Goal: Task Accomplishment & Management: Use online tool/utility

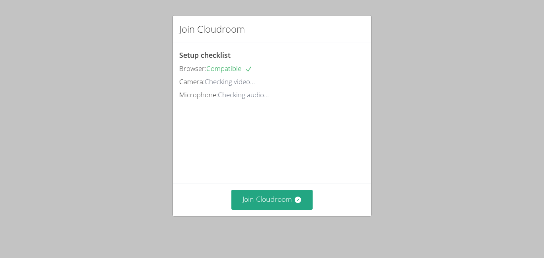
click at [494, 161] on div "Join Cloudroom Setup checklist Browser: Compatible Camera: Checking video... Mi…" at bounding box center [272, 129] width 544 height 258
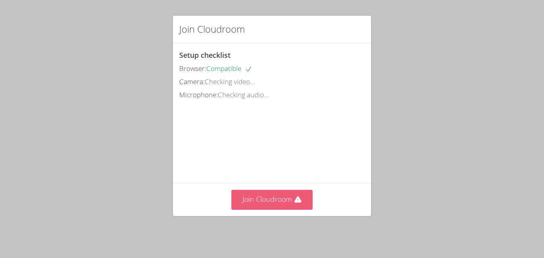
click at [296, 202] on icon at bounding box center [298, 199] width 8 height 8
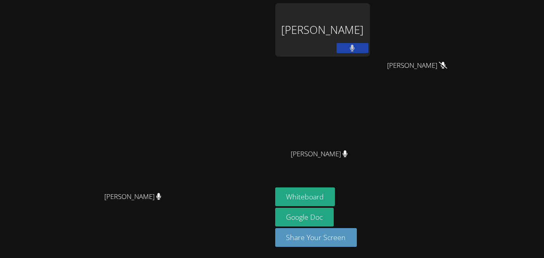
click at [370, 25] on div "[PERSON_NAME]" at bounding box center [322, 29] width 95 height 53
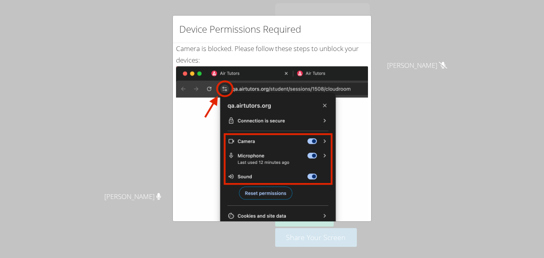
click at [103, 121] on div "Device Permissions Required Camera is blocked . Please follow these steps to un…" at bounding box center [272, 129] width 544 height 258
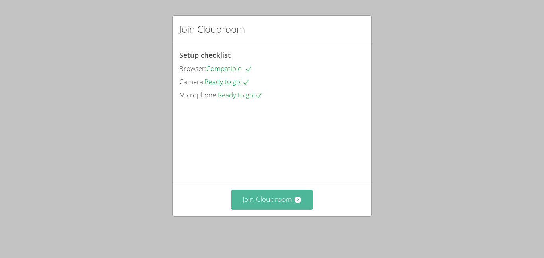
click at [260, 209] on button "Join Cloudroom" at bounding box center [272, 199] width 82 height 20
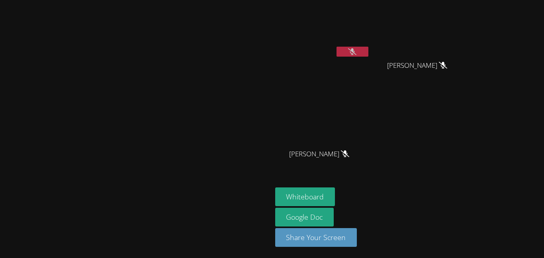
click at [368, 58] on div at bounding box center [352, 53] width 32 height 12
click at [368, 51] on button at bounding box center [352, 52] width 32 height 10
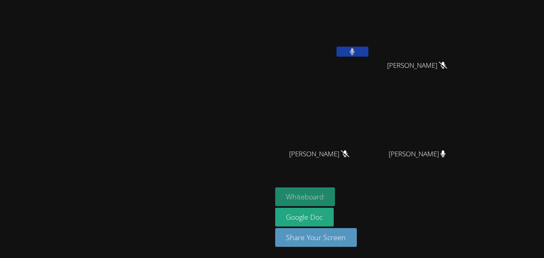
click at [335, 193] on button "Whiteboard" at bounding box center [305, 196] width 60 height 19
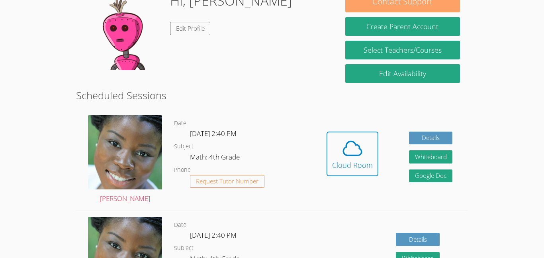
scroll to position [142, 0]
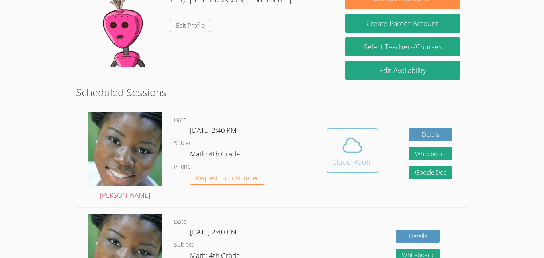
click at [365, 150] on span at bounding box center [352, 145] width 41 height 22
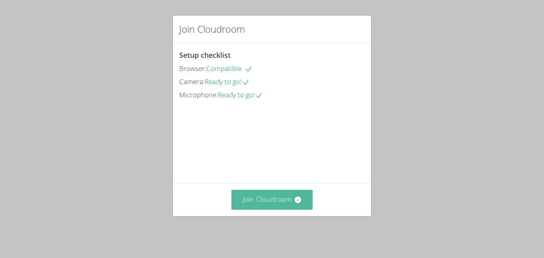
click at [288, 203] on button "Join Cloudroom" at bounding box center [272, 199] width 82 height 20
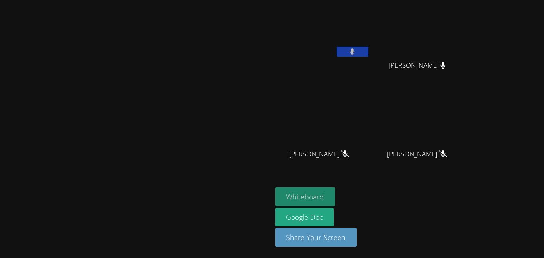
click at [335, 199] on button "Whiteboard" at bounding box center [305, 196] width 60 height 19
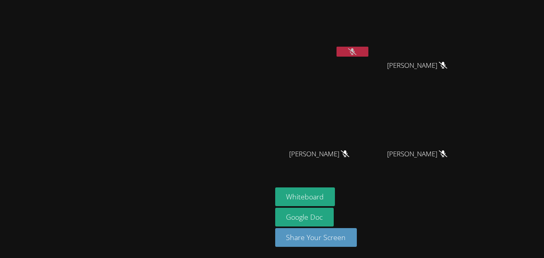
click at [176, 95] on video at bounding box center [135, 112] width 119 height 149
click at [334, 215] on link "Google Doc" at bounding box center [304, 216] width 59 height 19
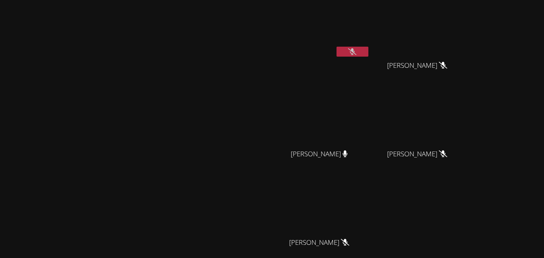
click at [370, 57] on div "[PERSON_NAME]" at bounding box center [322, 31] width 95 height 57
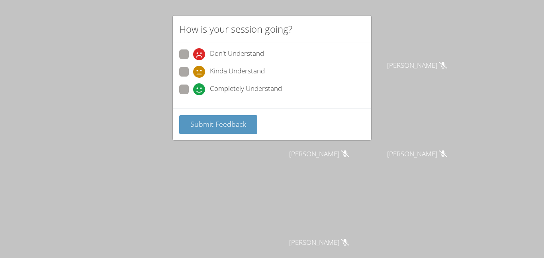
click at [219, 73] on span "Kinda Understand" at bounding box center [237, 72] width 55 height 12
click at [200, 73] on input "Kinda Understand" at bounding box center [196, 70] width 7 height 7
radio input "true"
click at [228, 122] on span "Submit Feedback" at bounding box center [218, 124] width 56 height 10
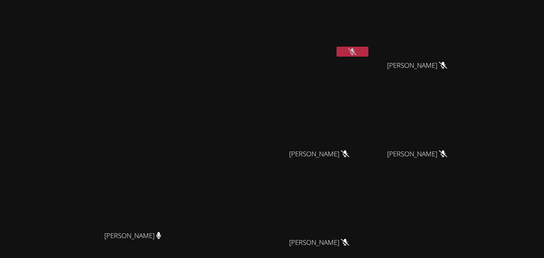
click at [368, 57] on div at bounding box center [352, 53] width 32 height 12
click at [368, 48] on button at bounding box center [352, 52] width 32 height 10
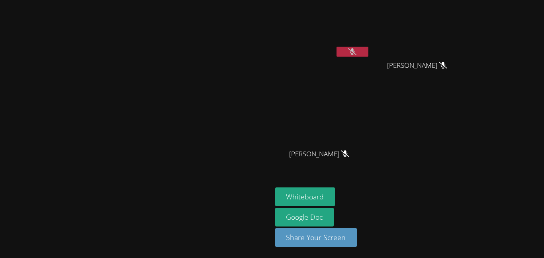
click at [368, 51] on button at bounding box center [352, 52] width 32 height 10
click at [370, 38] on video at bounding box center [322, 29] width 95 height 53
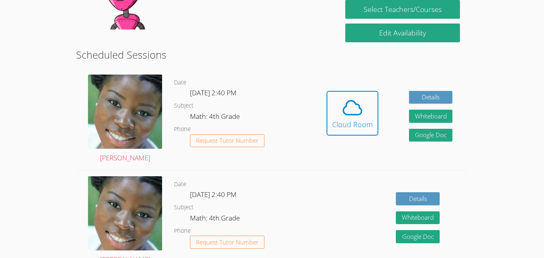
scroll to position [212, 0]
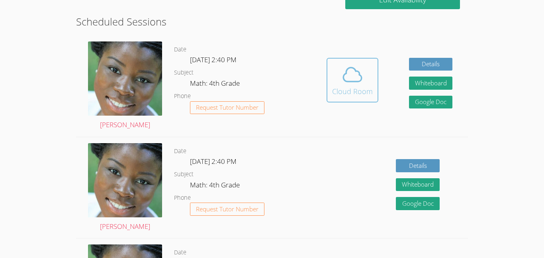
click at [354, 81] on icon at bounding box center [352, 74] width 18 height 14
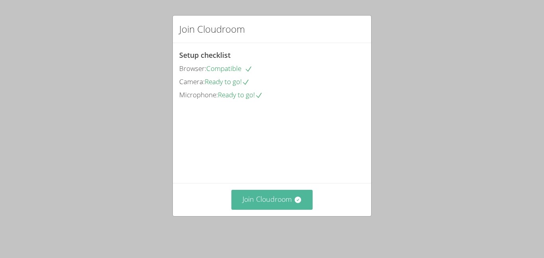
click at [290, 203] on button "Join Cloudroom" at bounding box center [272, 199] width 82 height 20
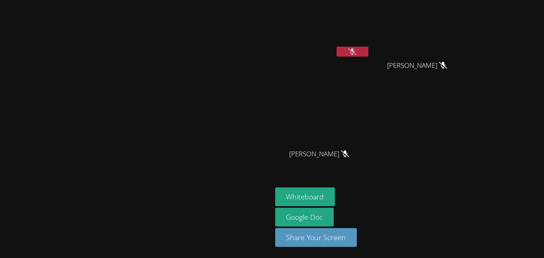
click at [356, 54] on icon at bounding box center [352, 51] width 8 height 7
